Goal: Transaction & Acquisition: Purchase product/service

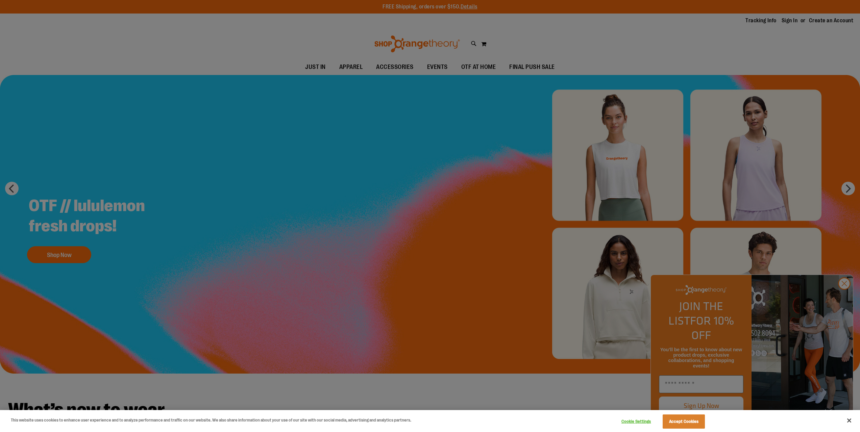
click at [834, 292] on div at bounding box center [430, 216] width 860 height 432
click at [850, 312] on div at bounding box center [430, 216] width 860 height 432
click at [837, 304] on div at bounding box center [430, 216] width 860 height 432
click at [673, 419] on button "Accept Cookies" at bounding box center [684, 422] width 42 height 14
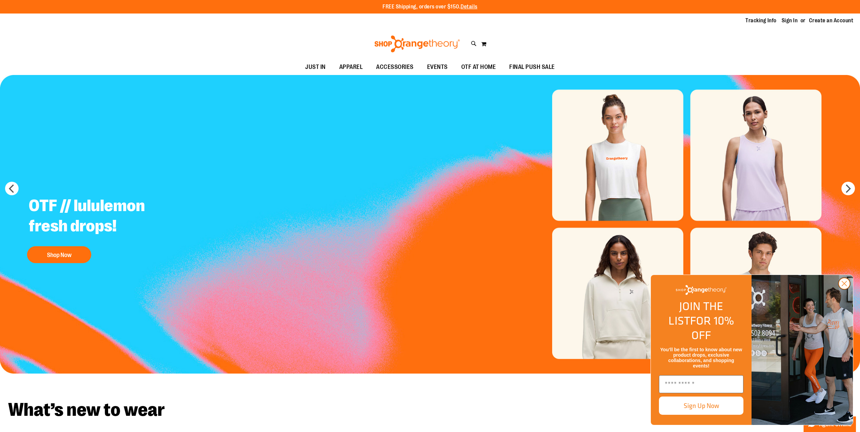
click at [844, 289] on circle "Close dialog" at bounding box center [844, 283] width 11 height 11
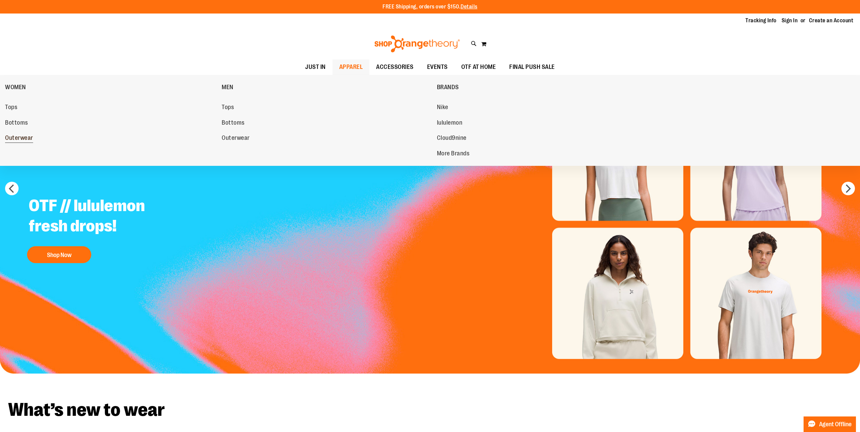
click at [17, 135] on span "Outerwear" at bounding box center [19, 139] width 28 height 8
click at [461, 122] on span "lululemon" at bounding box center [450, 123] width 26 height 8
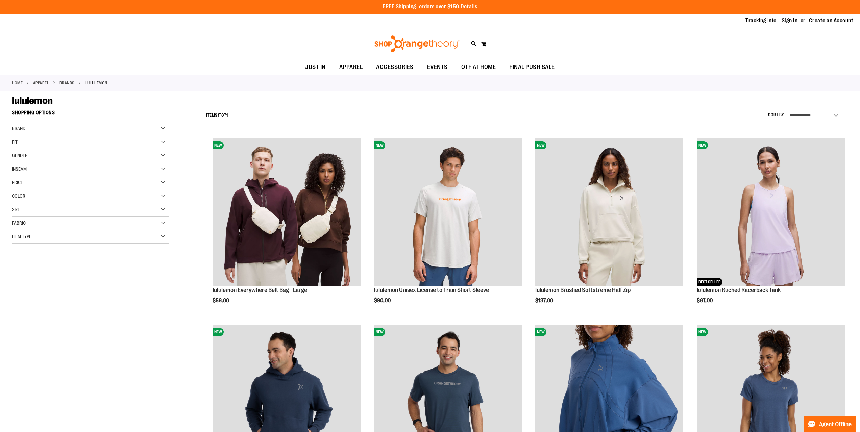
click at [61, 193] on div "Color" at bounding box center [91, 197] width 158 height 14
click at [46, 215] on div "Black" at bounding box center [42, 213] width 10 height 10
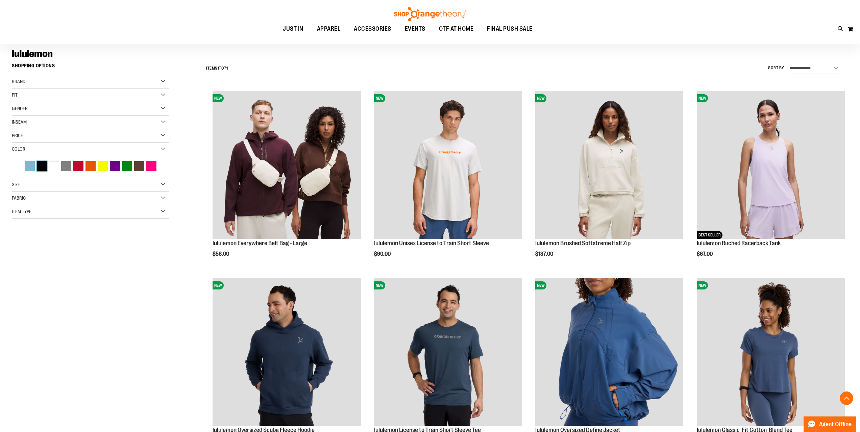
scroll to position [39, 0]
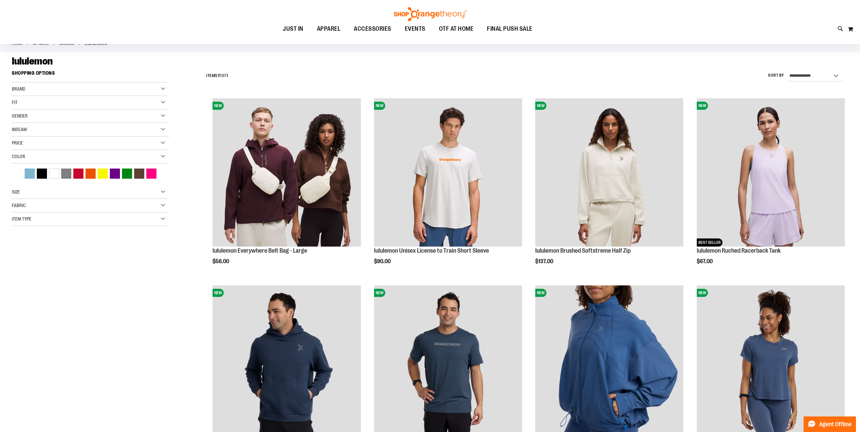
click at [54, 100] on div "Fit" at bounding box center [91, 103] width 158 height 14
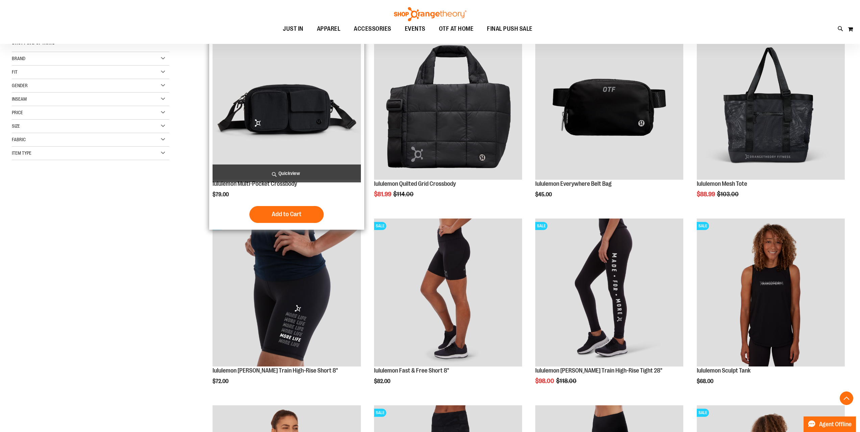
scroll to position [68, 0]
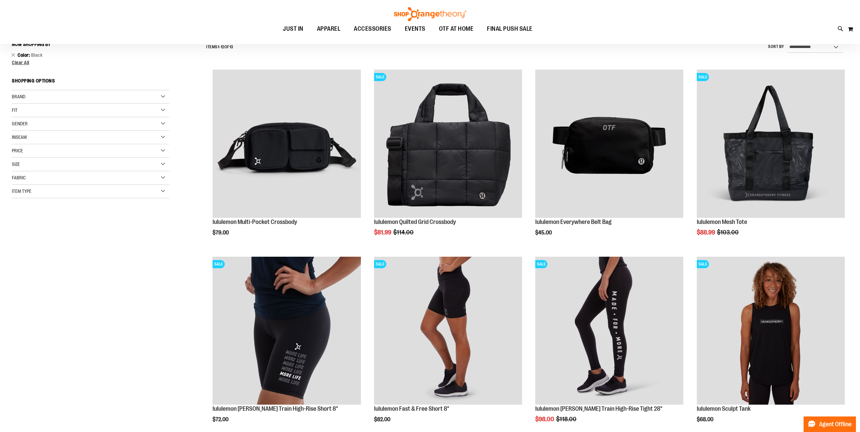
click at [90, 116] on div "Fit" at bounding box center [91, 111] width 158 height 14
